Goal: Task Accomplishment & Management: Manage account settings

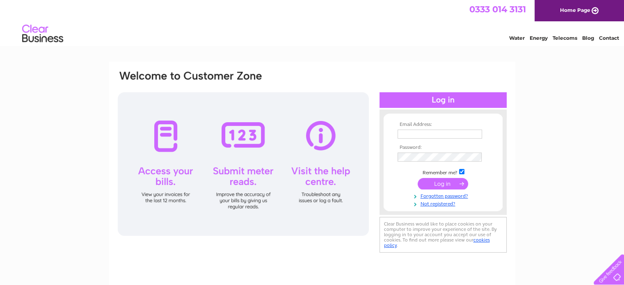
type input "hello@xiaochi.co.uk"
click at [441, 185] on input "submit" at bounding box center [442, 183] width 50 height 11
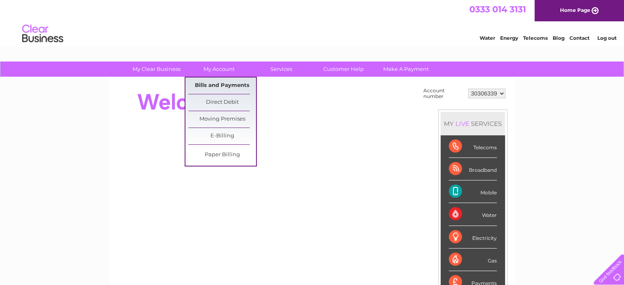
click at [201, 81] on link "Bills and Payments" at bounding box center [222, 85] width 68 height 16
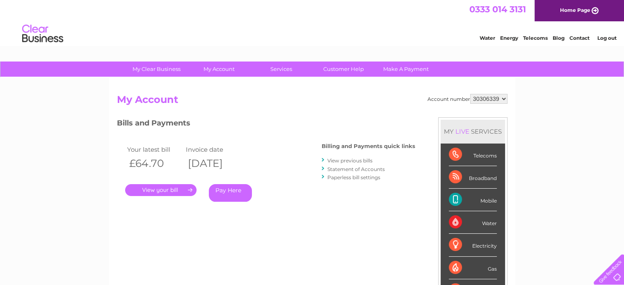
click at [171, 190] on link "." at bounding box center [160, 190] width 71 height 12
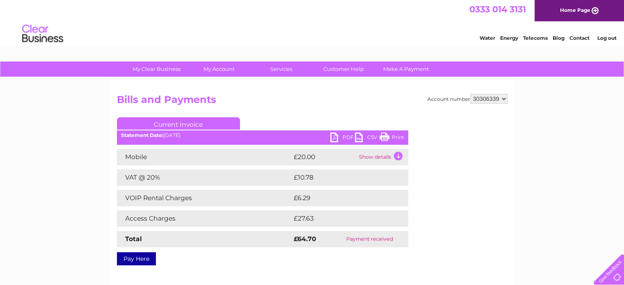
click at [387, 140] on link "Print" at bounding box center [391, 138] width 25 height 12
click at [347, 134] on link "PDF" at bounding box center [342, 138] width 25 height 12
